Goal: Transaction & Acquisition: Purchase product/service

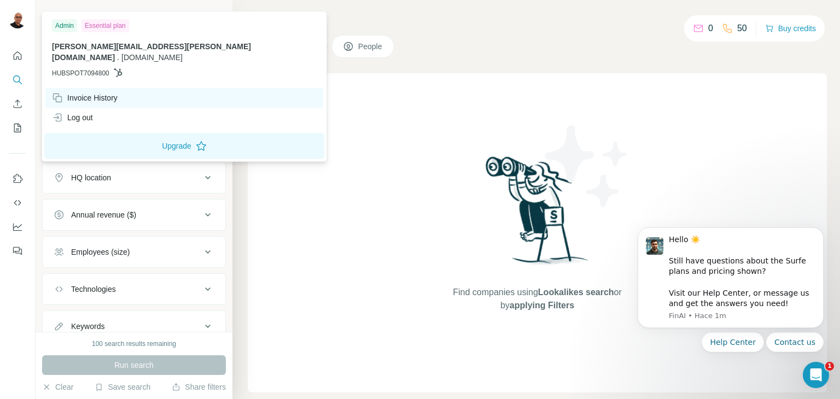
click at [92, 92] on div "Invoice History" at bounding box center [85, 97] width 66 height 11
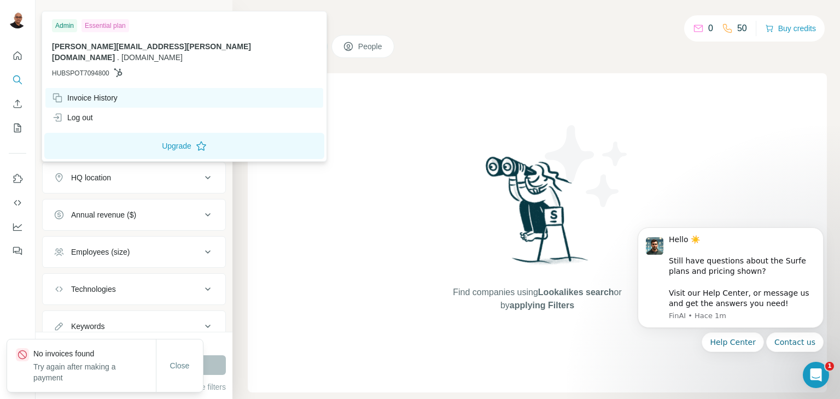
click at [83, 92] on div "Invoice History" at bounding box center [85, 97] width 66 height 11
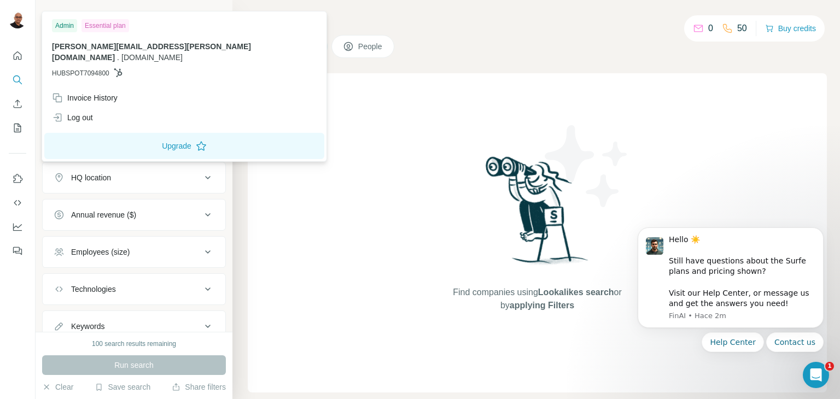
click at [16, 19] on img at bounding box center [18, 20] width 18 height 18
click at [69, 27] on div "Admin" at bounding box center [64, 25] width 25 height 13
click at [313, 297] on div "Find companies using Lookalikes search or by applying Filters" at bounding box center [537, 233] width 579 height 320
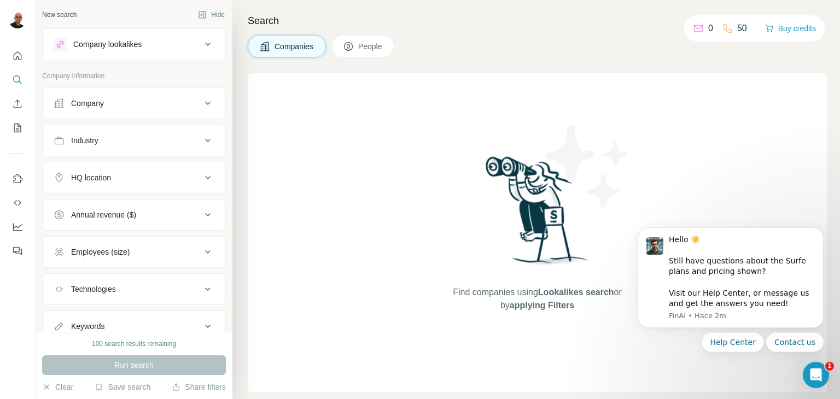
click at [309, 165] on div "Find companies using Lookalikes search or by applying Filters" at bounding box center [537, 233] width 579 height 320
click at [421, 19] on h4 "Search" at bounding box center [537, 20] width 579 height 15
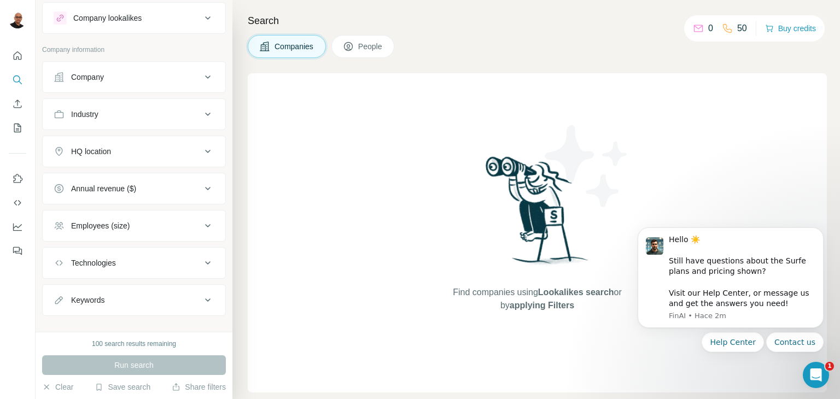
scroll to position [39, 0]
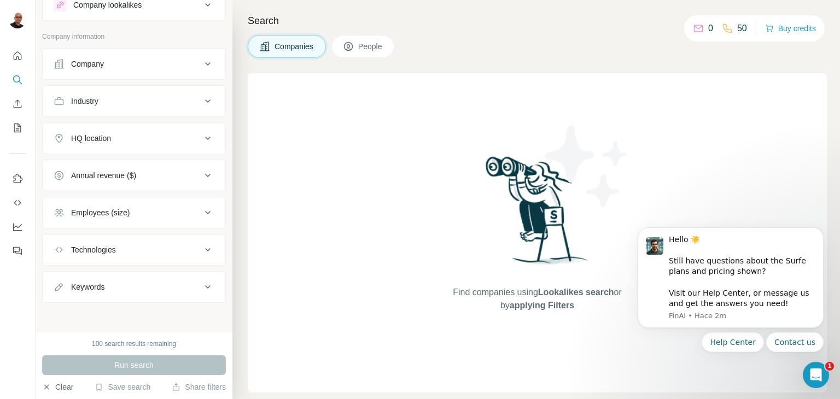
click at [52, 385] on button "Clear" at bounding box center [57, 387] width 31 height 11
click at [45, 388] on icon "button" at bounding box center [46, 387] width 9 height 9
click at [359, 47] on button "People" at bounding box center [363, 46] width 63 height 23
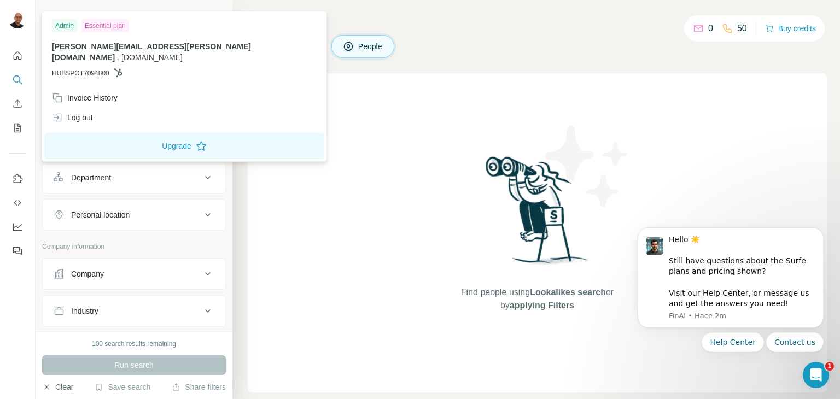
click at [18, 25] on img at bounding box center [18, 20] width 18 height 18
click at [65, 28] on div "Admin" at bounding box center [64, 25] width 25 height 13
click at [96, 92] on div "Invoice History" at bounding box center [85, 97] width 66 height 11
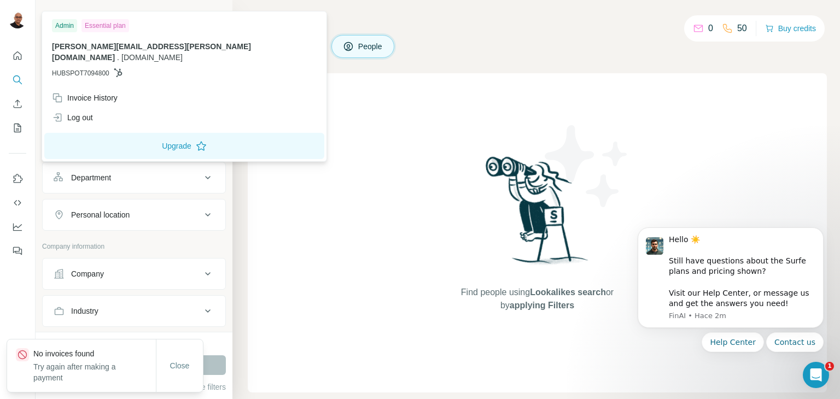
click at [356, 22] on h4 "Search" at bounding box center [537, 20] width 579 height 15
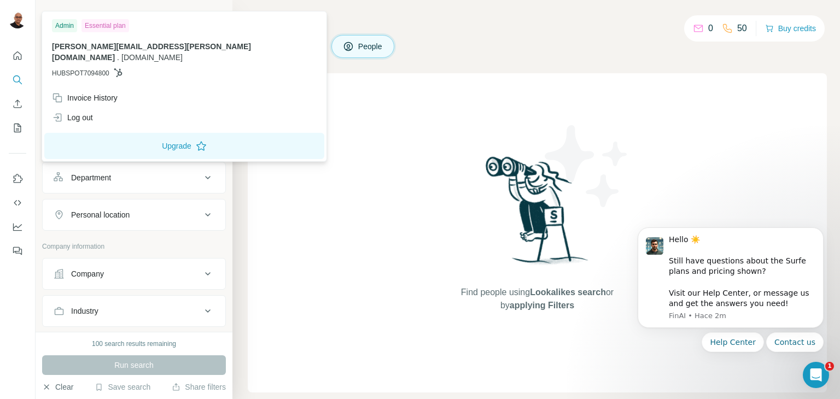
click at [15, 20] on img at bounding box center [18, 20] width 18 height 18
click at [19, 59] on icon "Quick start" at bounding box center [18, 55] width 8 height 8
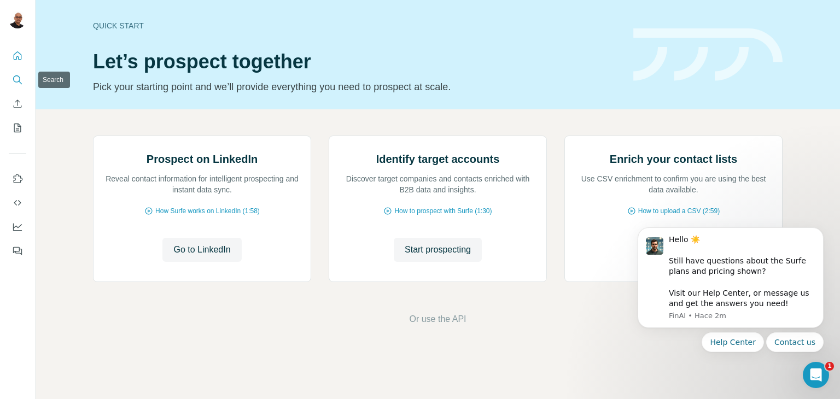
click at [20, 79] on icon "Search" at bounding box center [17, 79] width 11 height 11
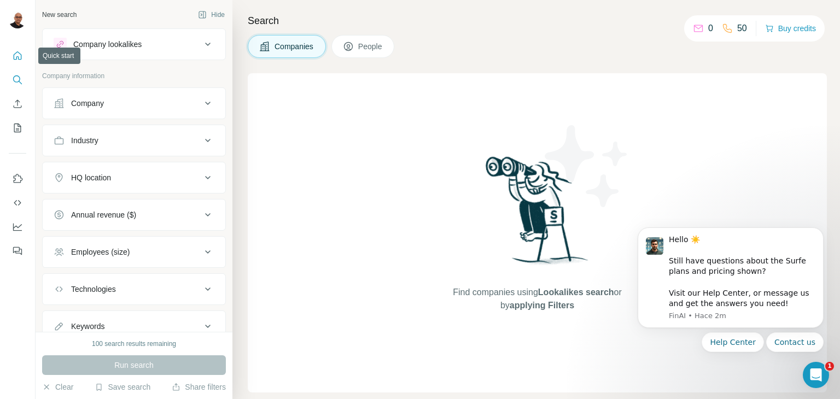
click at [17, 59] on icon "Quick start" at bounding box center [17, 55] width 11 height 11
click at [784, 31] on button "Buy credits" at bounding box center [791, 28] width 51 height 15
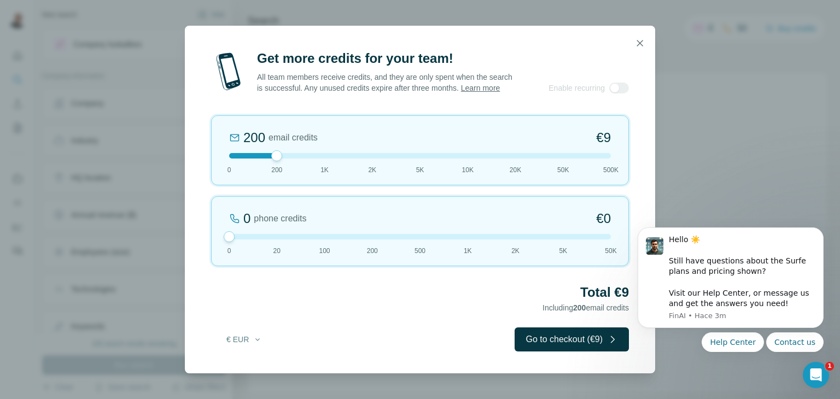
drag, startPoint x: 276, startPoint y: 246, endPoint x: 208, endPoint y: 240, distance: 67.6
click at [208, 240] on div "Get more credits for your team! All team members receive credits, and they are …" at bounding box center [420, 212] width 471 height 324
click at [639, 38] on icon "button" at bounding box center [640, 43] width 11 height 11
